Goal: Register for event/course

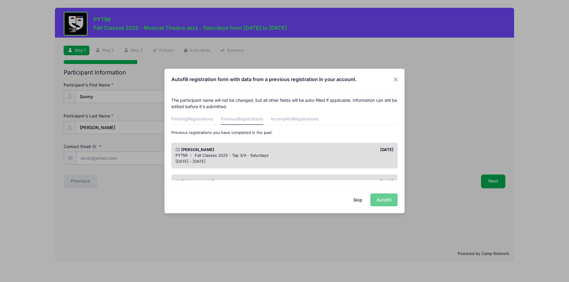
click at [210, 158] on div "[DATE] - [DATE]" at bounding box center [285, 161] width 218 height 6
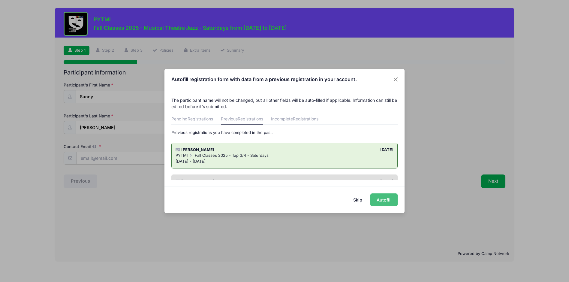
click at [388, 196] on button "Autofill" at bounding box center [383, 199] width 27 height 13
type input "[EMAIL_ADDRESS][DOMAIN_NAME]"
type input "[DATE]"
type input "[STREET_ADDRESS]"
type input "Ypsilanti"
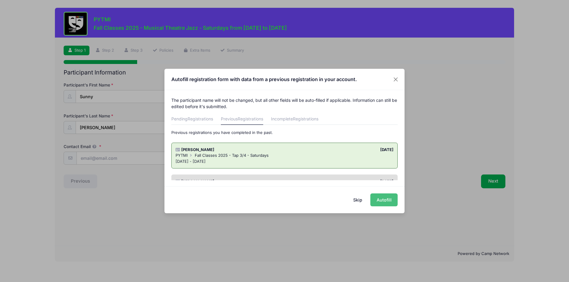
select select "MI"
type input "48197"
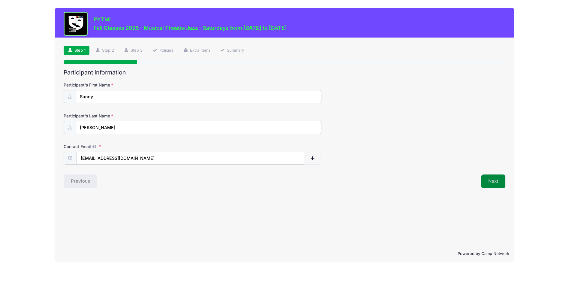
click at [493, 179] on button "Next" at bounding box center [493, 181] width 24 height 14
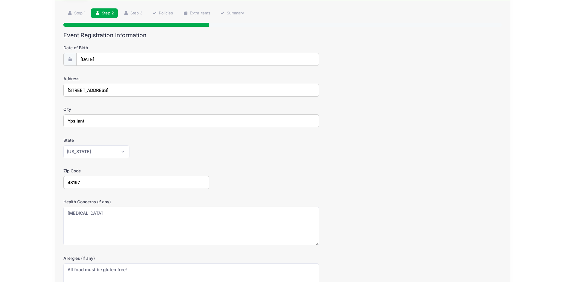
scroll to position [112, 0]
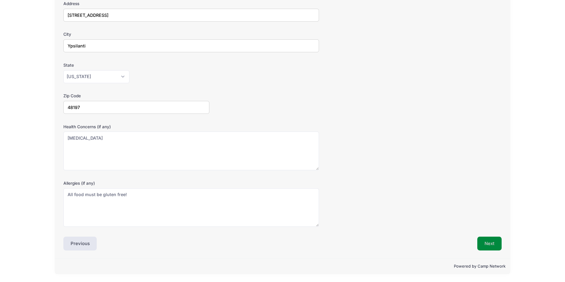
click at [485, 244] on button "Next" at bounding box center [489, 244] width 24 height 14
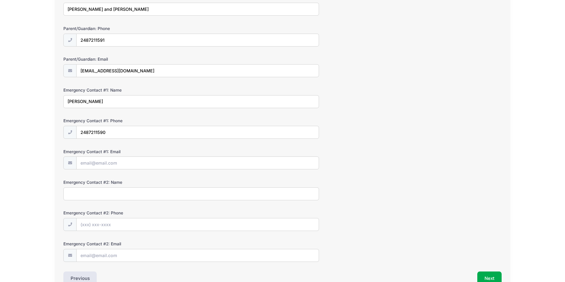
scroll to position [122, 0]
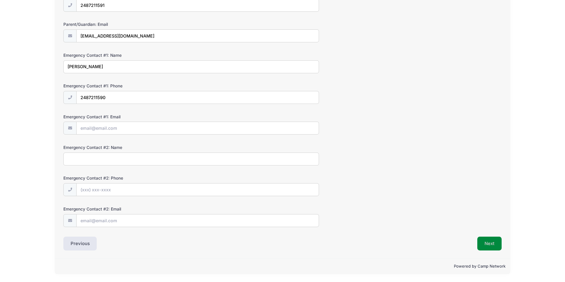
click at [490, 240] on button "Next" at bounding box center [489, 244] width 24 height 14
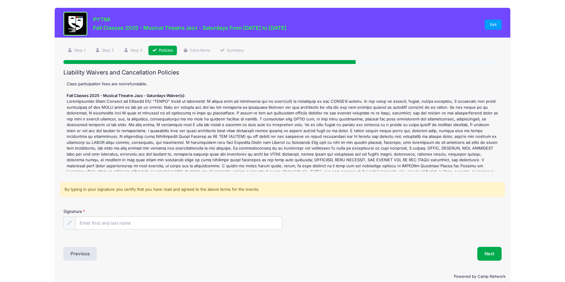
scroll to position [15, 0]
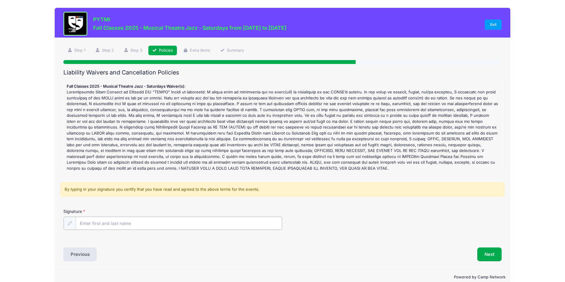
click at [85, 226] on input "Signature" at bounding box center [179, 223] width 207 height 13
click at [92, 224] on input "Signature" at bounding box center [179, 223] width 207 height 13
type input "[PERSON_NAME]"
click at [236, 246] on div "Liability Waivers and Cancellation Policies Fall Classes 2025 - Musical Theatre…" at bounding box center [282, 165] width 438 height 192
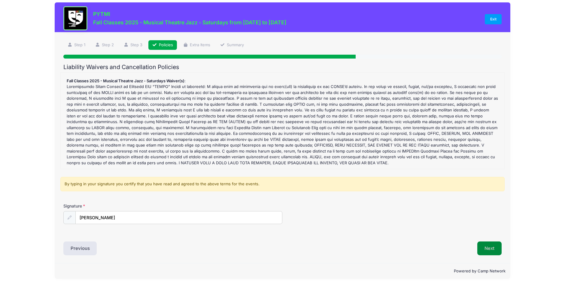
scroll to position [10, 0]
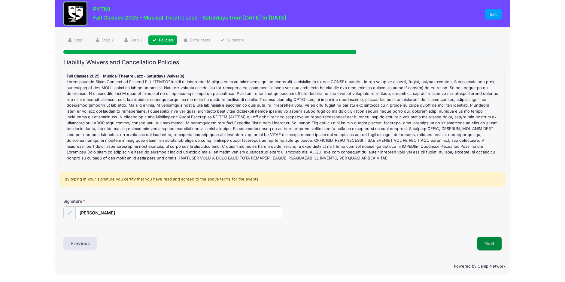
click at [487, 244] on button "Next" at bounding box center [489, 244] width 24 height 14
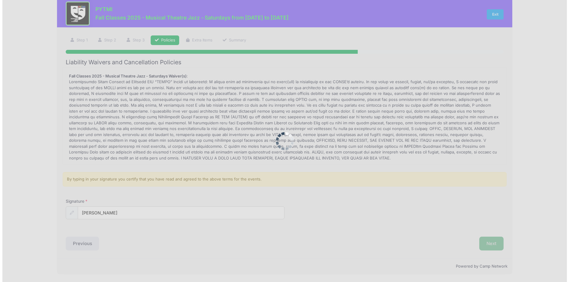
scroll to position [0, 0]
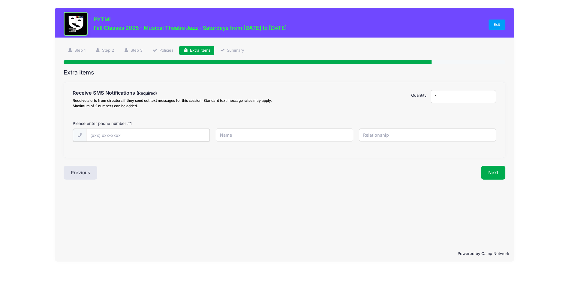
click at [0, 0] on input "text" at bounding box center [0, 0] width 0 height 0
type input "[PHONE_NUMBER]"
click at [0, 0] on input "text" at bounding box center [0, 0] width 0 height 0
type input "[PERSON_NAME]"
type input "Mom"
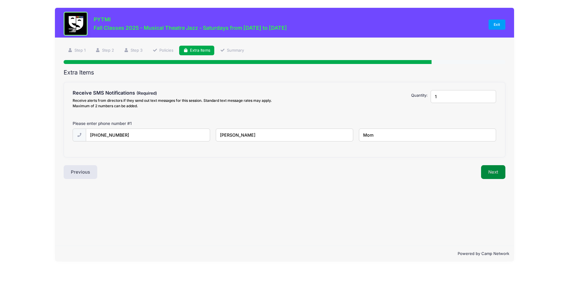
click at [495, 173] on button "Next" at bounding box center [493, 172] width 24 height 14
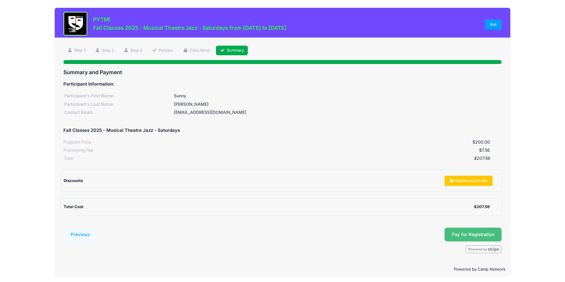
click at [467, 233] on span "Pay for Registration" at bounding box center [472, 234] width 43 height 5
